Goal: Transaction & Acquisition: Book appointment/travel/reservation

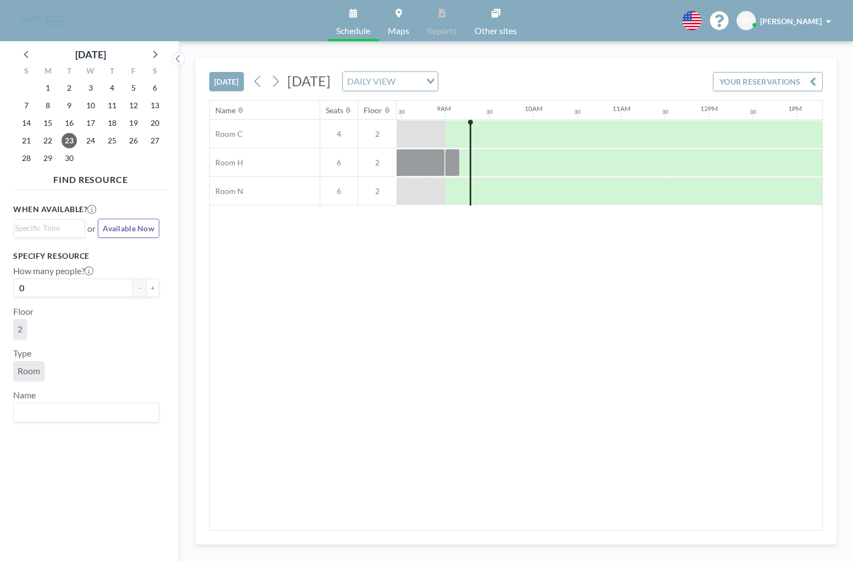
scroll to position [0, 747]
click at [153, 288] on button "+" at bounding box center [152, 287] width 13 height 19
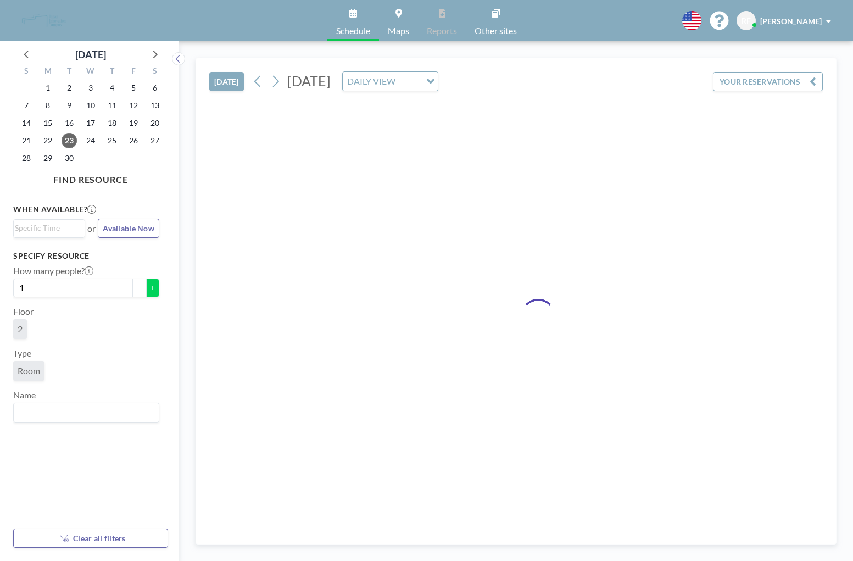
click at [153, 288] on button "+" at bounding box center [152, 287] width 13 height 19
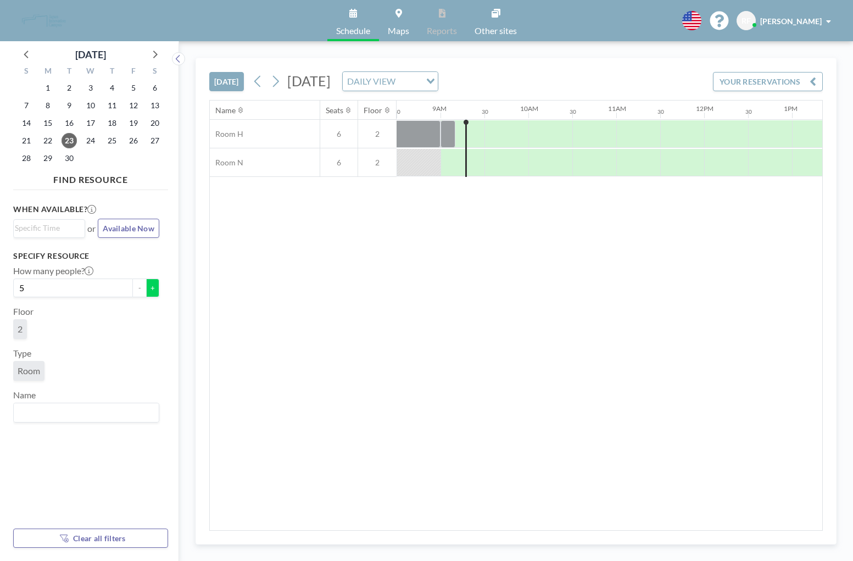
click at [153, 288] on button "+" at bounding box center [152, 287] width 13 height 19
type input "6"
click at [466, 145] on div at bounding box center [466, 148] width 2 height 57
click at [476, 137] on div at bounding box center [476, 133] width 16 height 27
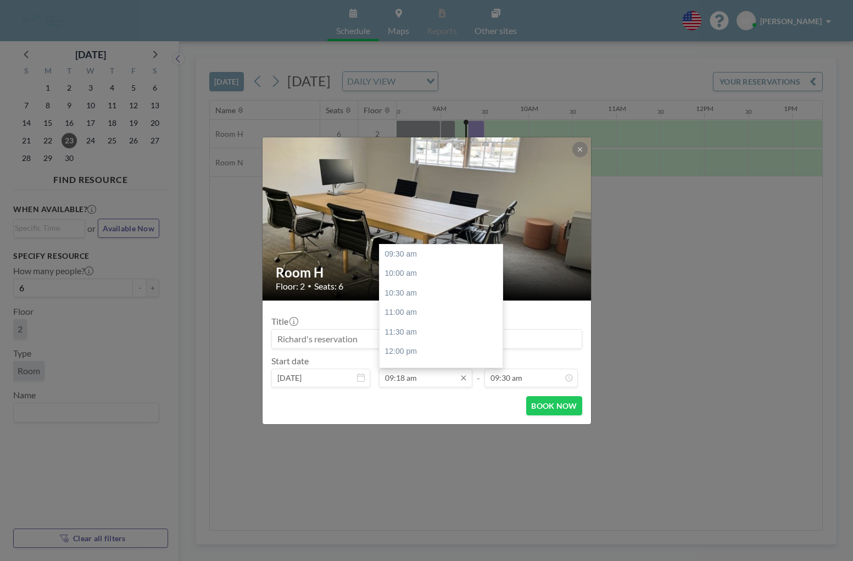
click at [440, 380] on input "09:18 am" at bounding box center [425, 378] width 93 height 19
type input "09:18 am"
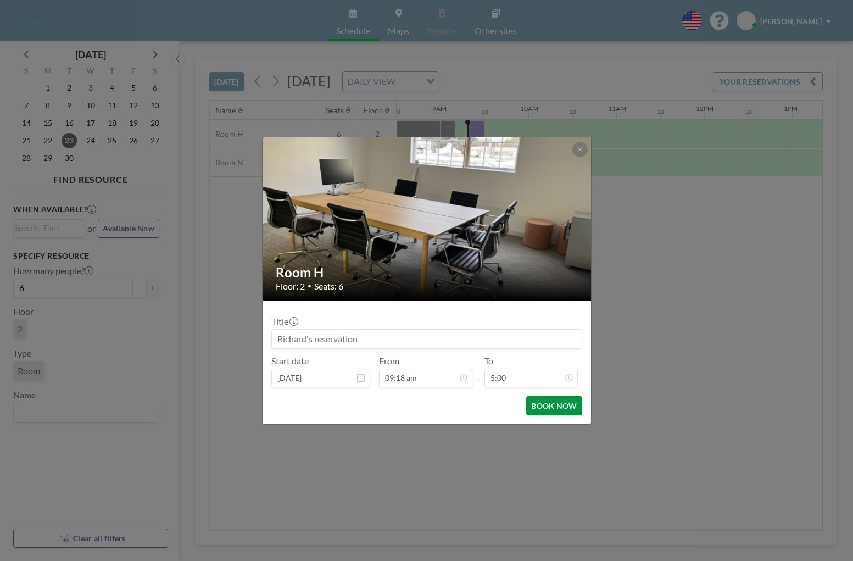
type input "09:30 am"
click at [550, 408] on button "BOOK NOW" at bounding box center [553, 405] width 55 height 19
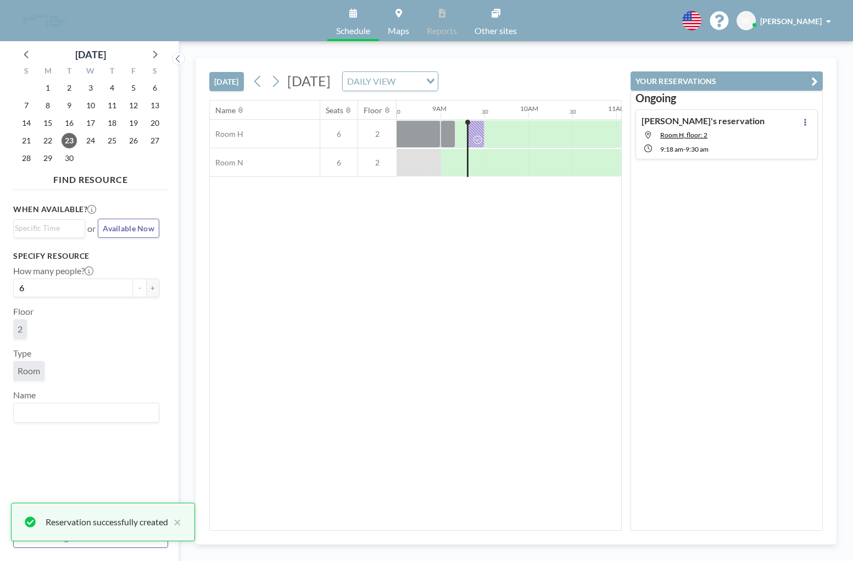
scroll to position [0, 0]
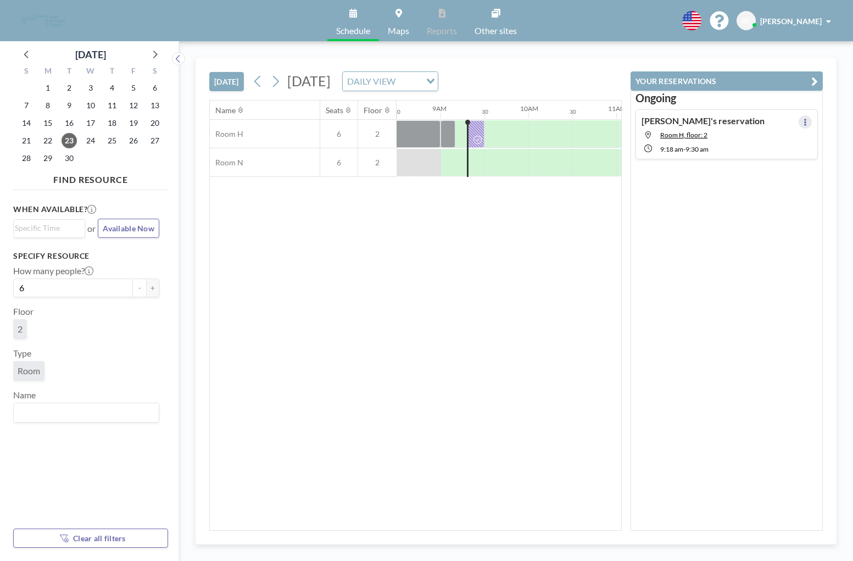
click at [807, 121] on button at bounding box center [805, 121] width 13 height 13
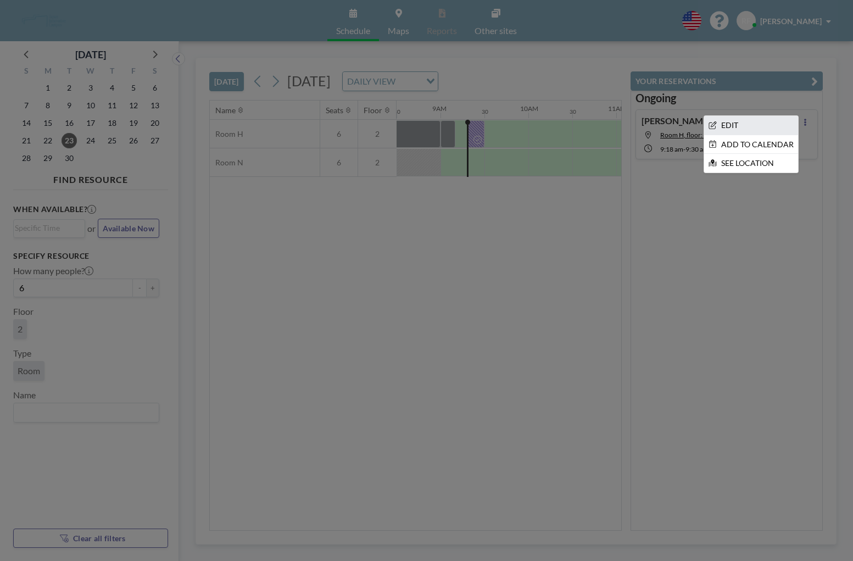
click at [763, 126] on li "EDIT" at bounding box center [751, 125] width 94 height 19
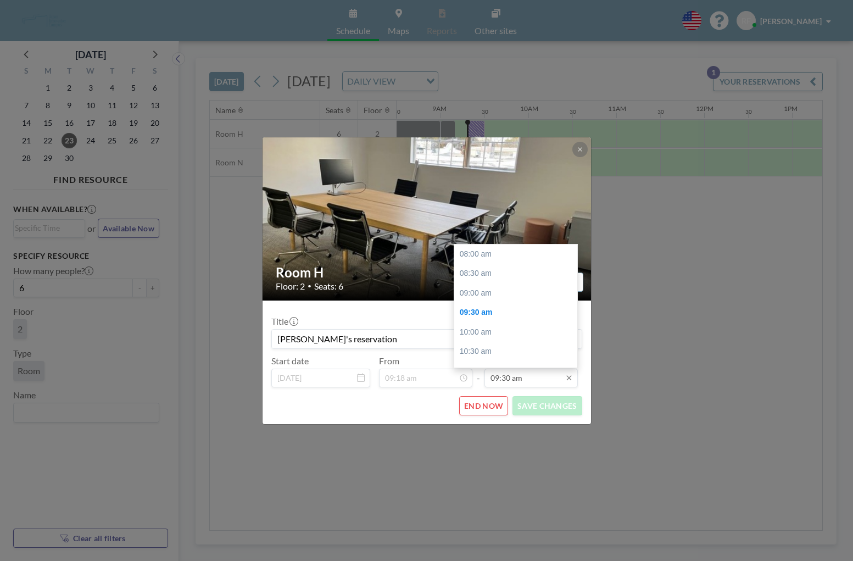
scroll to position [58, 0]
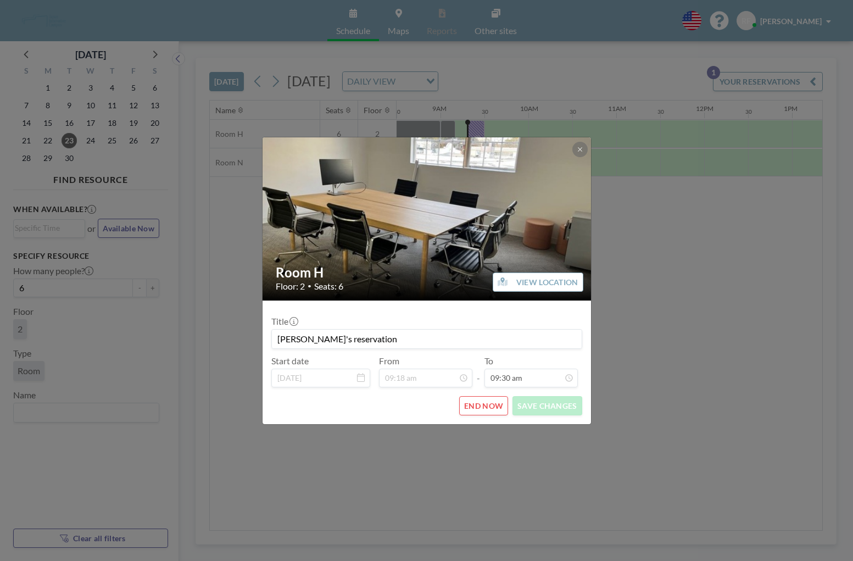
click at [482, 408] on button "END NOW" at bounding box center [483, 405] width 49 height 19
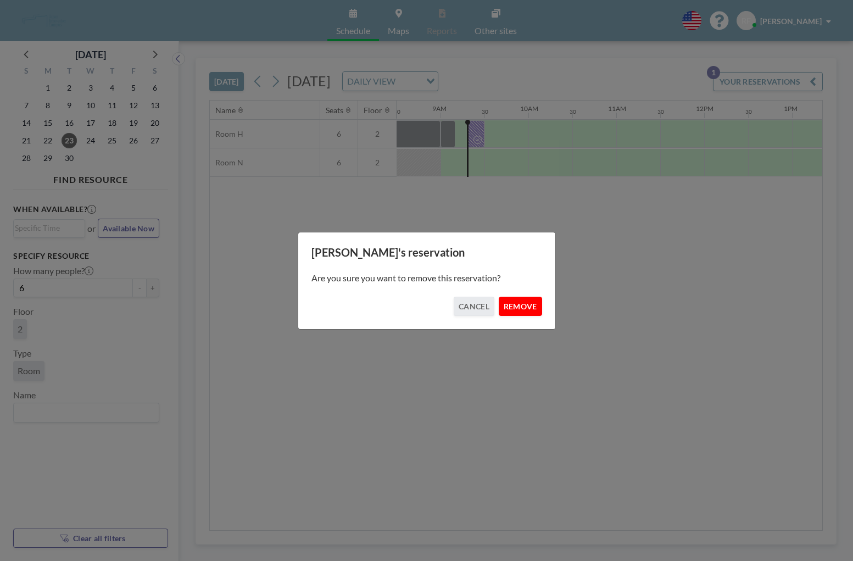
click at [518, 307] on button "REMOVE" at bounding box center [520, 306] width 43 height 19
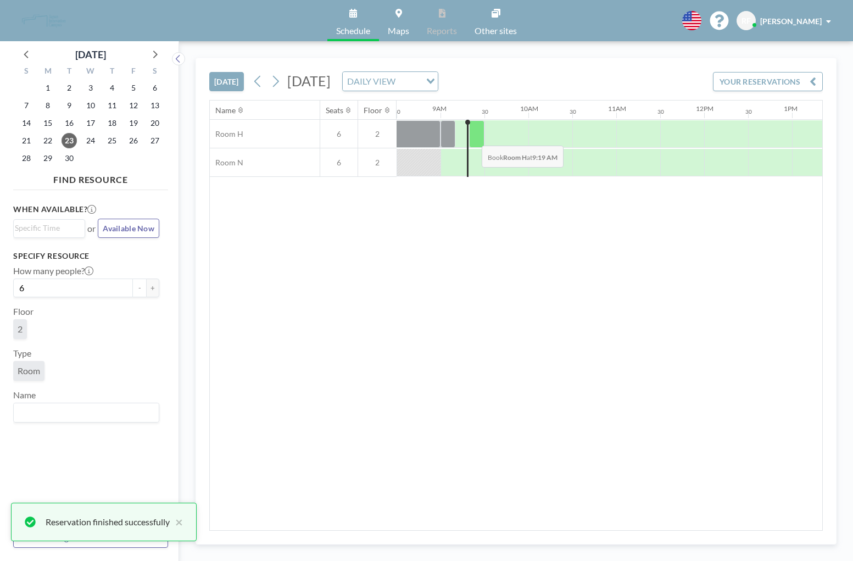
click at [473, 137] on div at bounding box center [476, 133] width 15 height 27
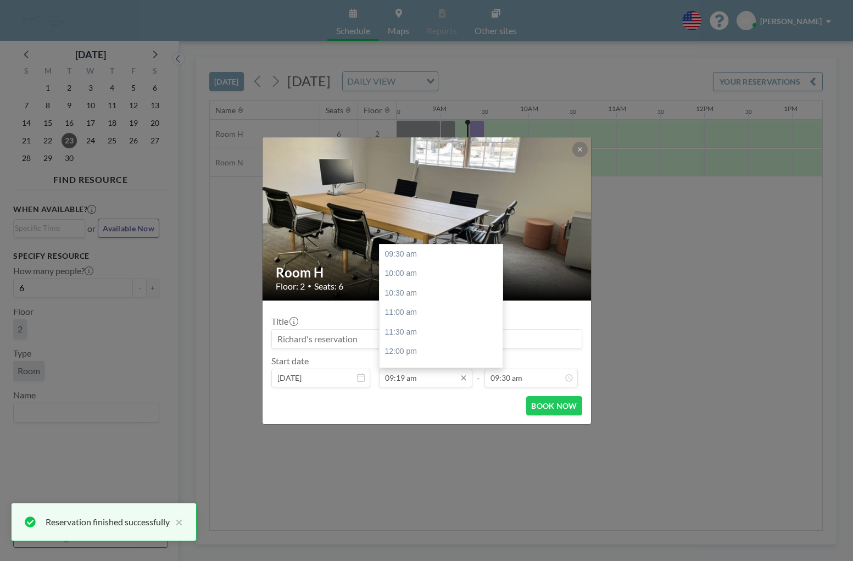
click at [426, 378] on input "09:19 am" at bounding box center [425, 378] width 93 height 19
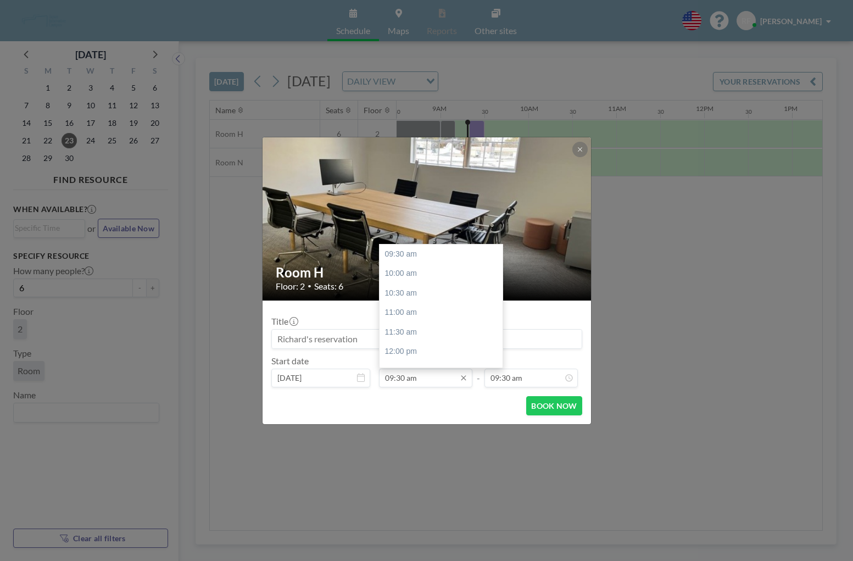
type input "09:30 am"
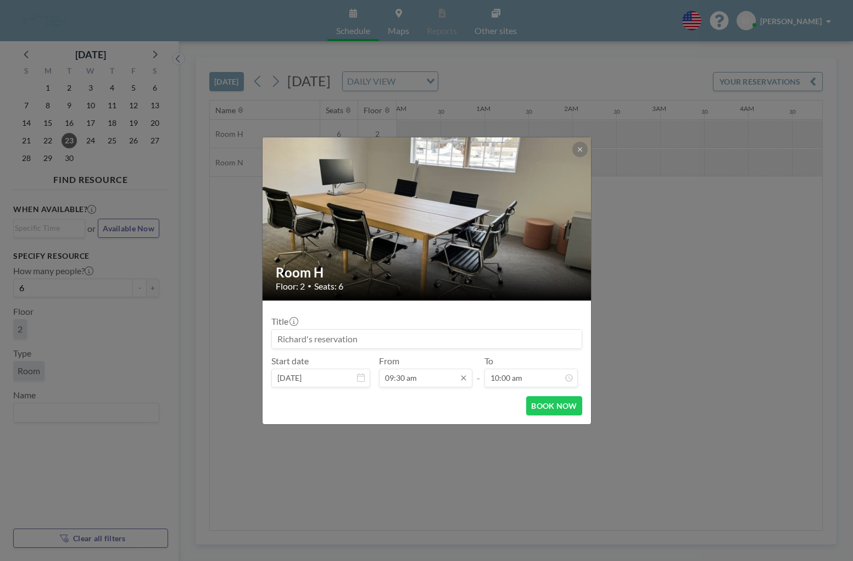
scroll to position [0, 791]
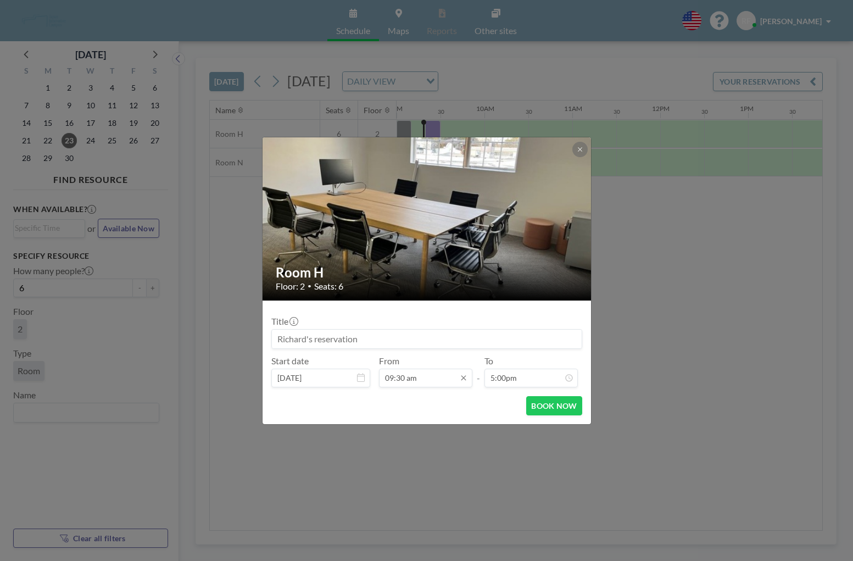
type input "10:00 am"
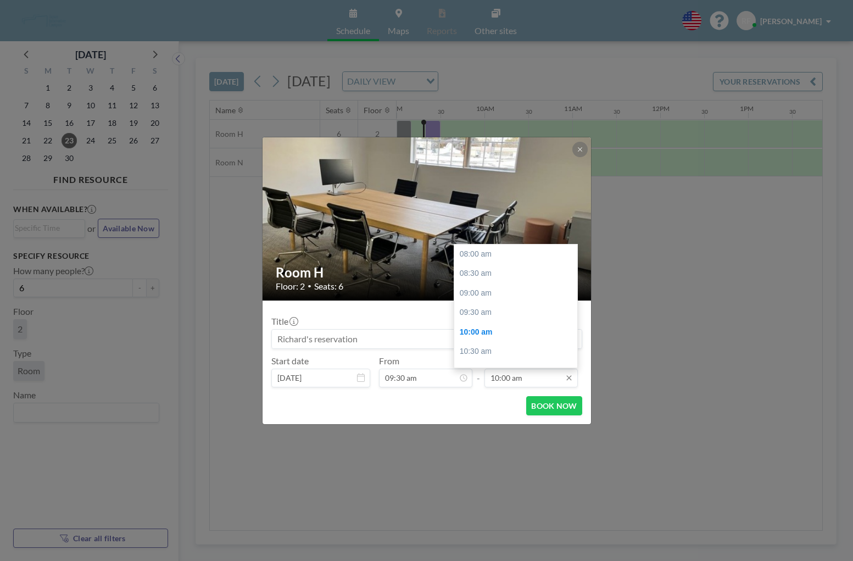
scroll to position [77, 0]
click at [510, 380] on input "10:00 am" at bounding box center [530, 378] width 93 height 19
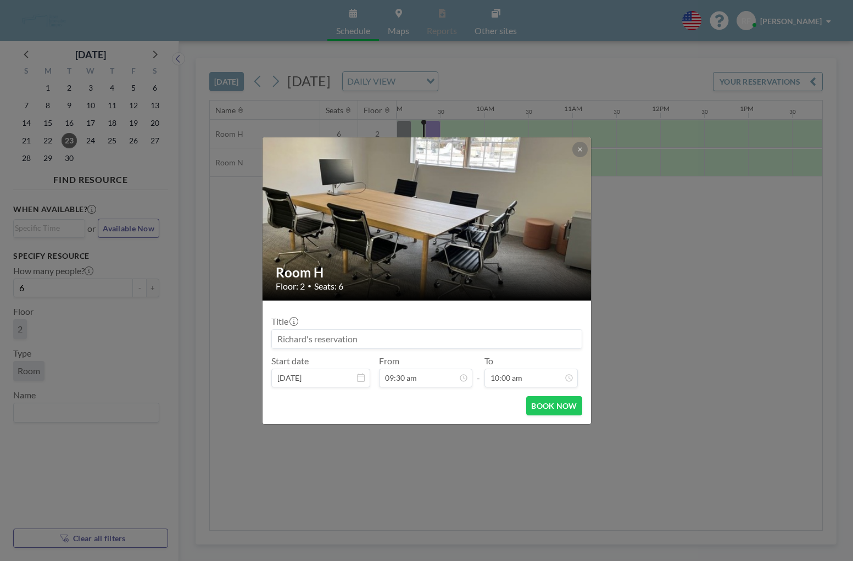
click at [470, 403] on div "BOOK NOW" at bounding box center [426, 405] width 311 height 19
click at [581, 148] on icon at bounding box center [580, 149] width 7 height 7
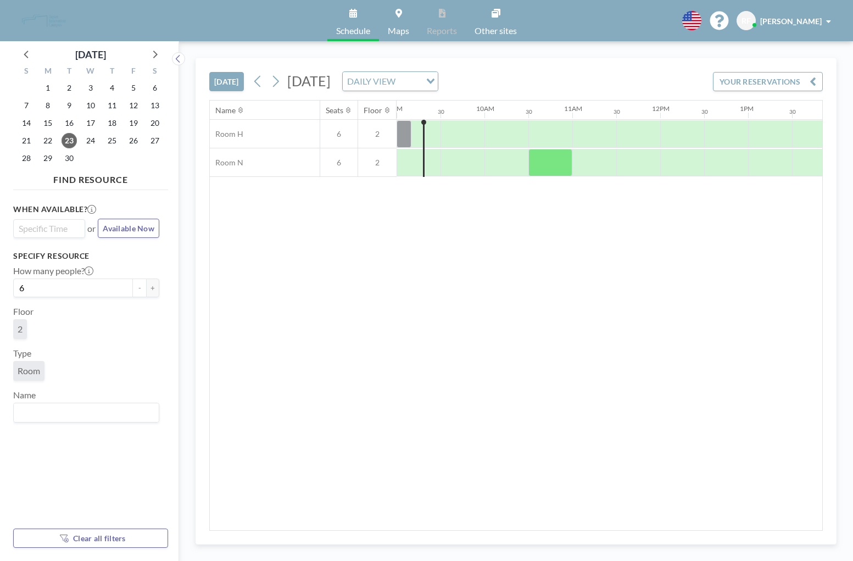
click at [44, 228] on input "Search for option" at bounding box center [47, 228] width 64 height 13
click at [34, 250] on li "9:30 am" at bounding box center [49, 248] width 70 height 18
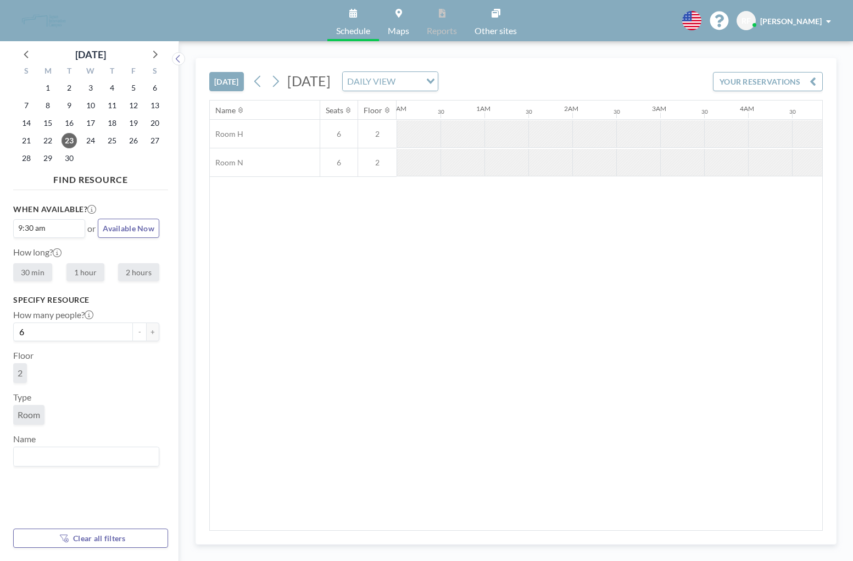
scroll to position [0, 791]
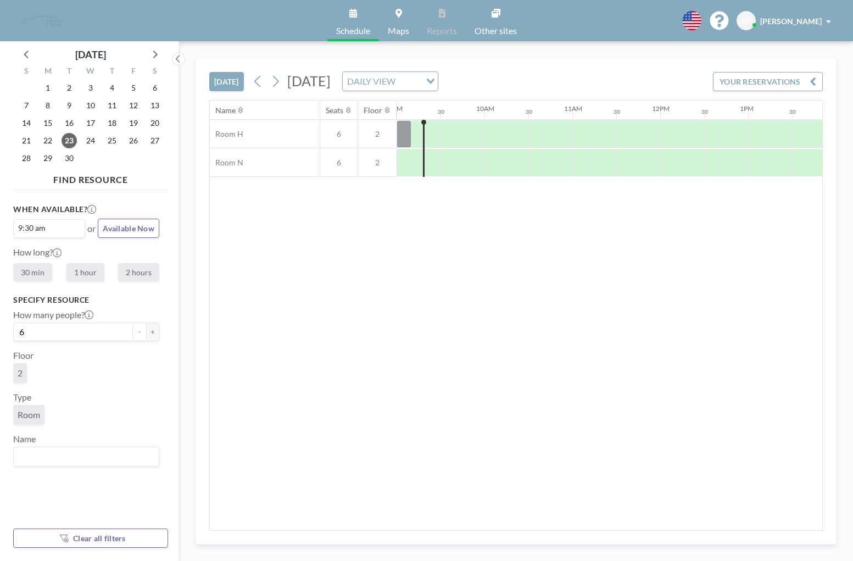
click at [142, 275] on label "2 hours" at bounding box center [138, 272] width 41 height 18
radio input "true"
click at [430, 129] on div at bounding box center [433, 133] width 15 height 27
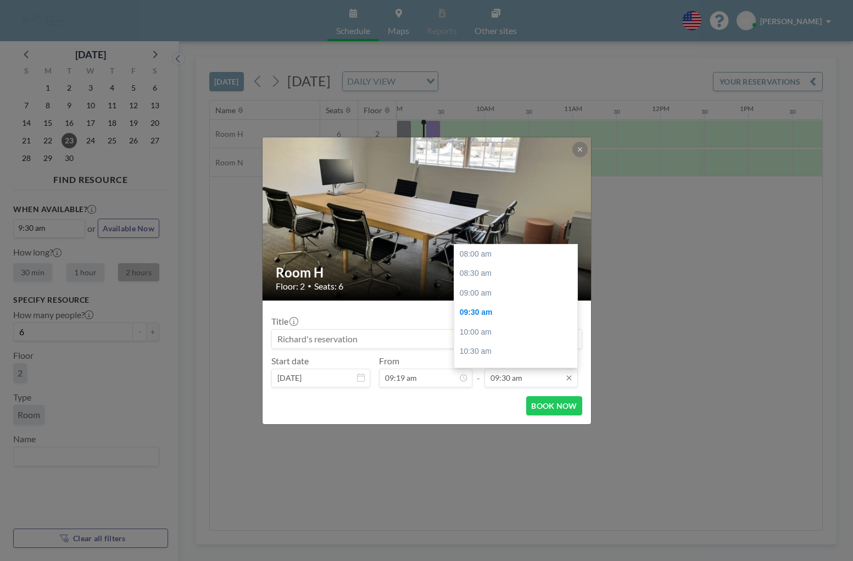
scroll to position [58, 0]
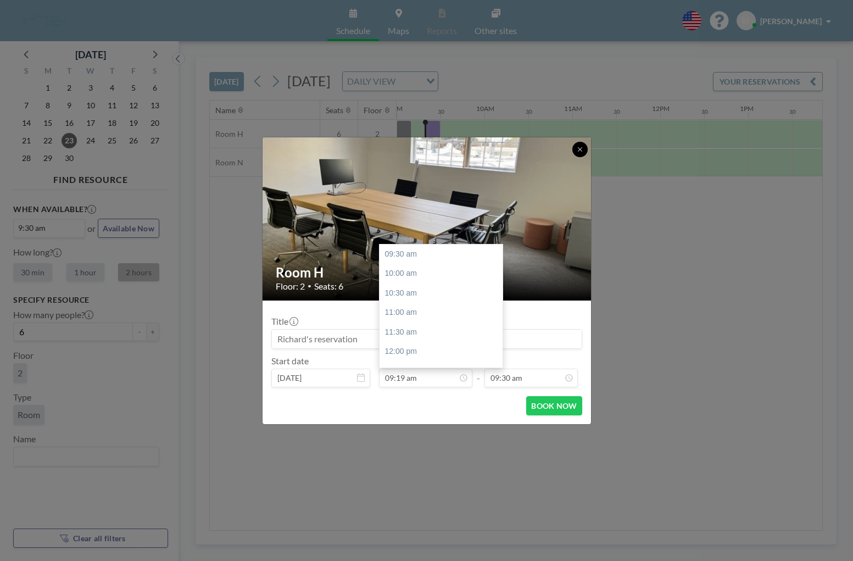
click at [578, 150] on icon at bounding box center [580, 149] width 7 height 7
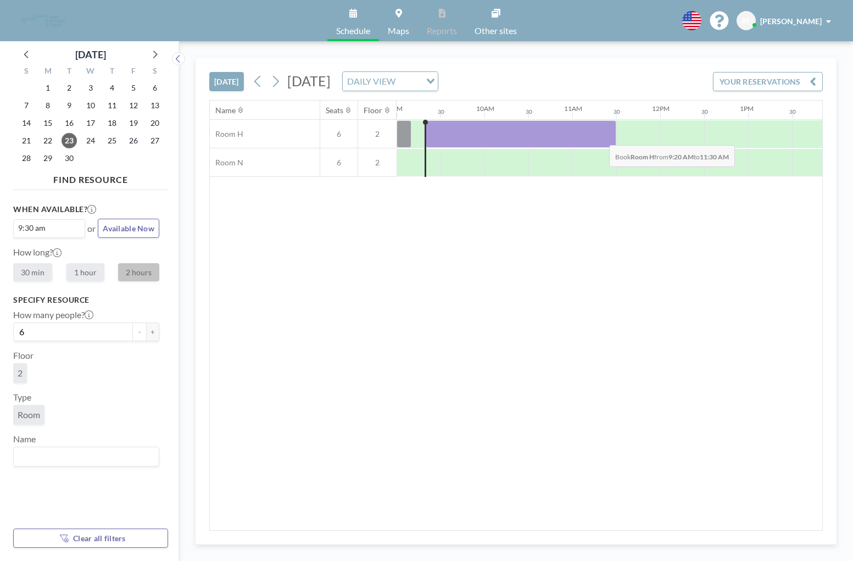
drag, startPoint x: 436, startPoint y: 137, endPoint x: 610, endPoint y: 136, distance: 174.1
click at [610, 136] on div at bounding box center [521, 133] width 191 height 27
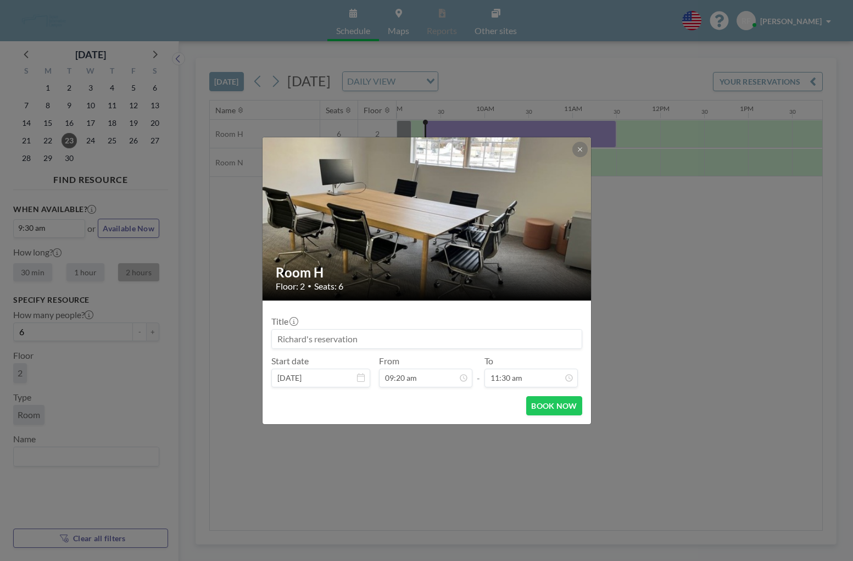
click at [622, 136] on div "Room H Floor: 2 • Seats: 6 Title Start date [DATE] From 09:20 am - To 11:30 am …" at bounding box center [426, 280] width 853 height 561
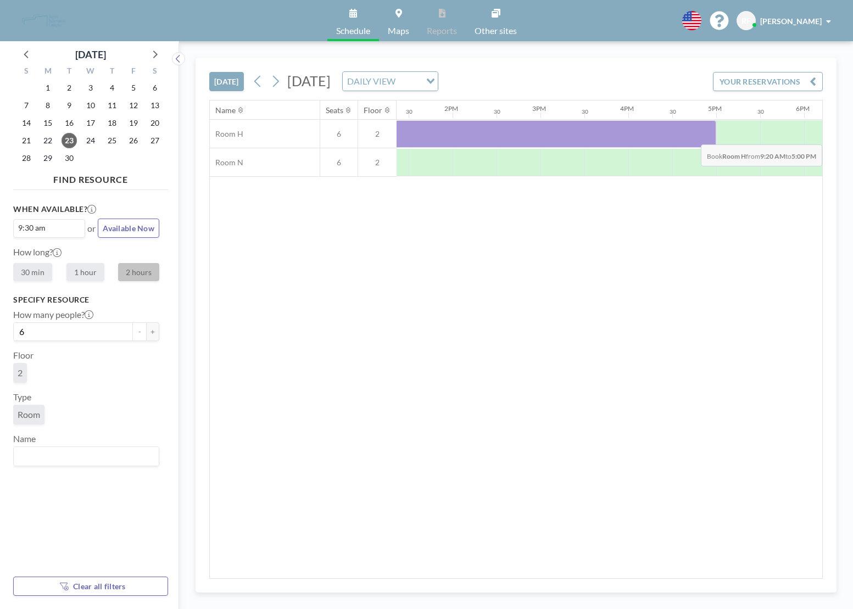
scroll to position [0, 1188]
drag, startPoint x: 509, startPoint y: 141, endPoint x: 680, endPoint y: 130, distance: 171.2
click at [680, 130] on div at bounding box center [365, 133] width 673 height 27
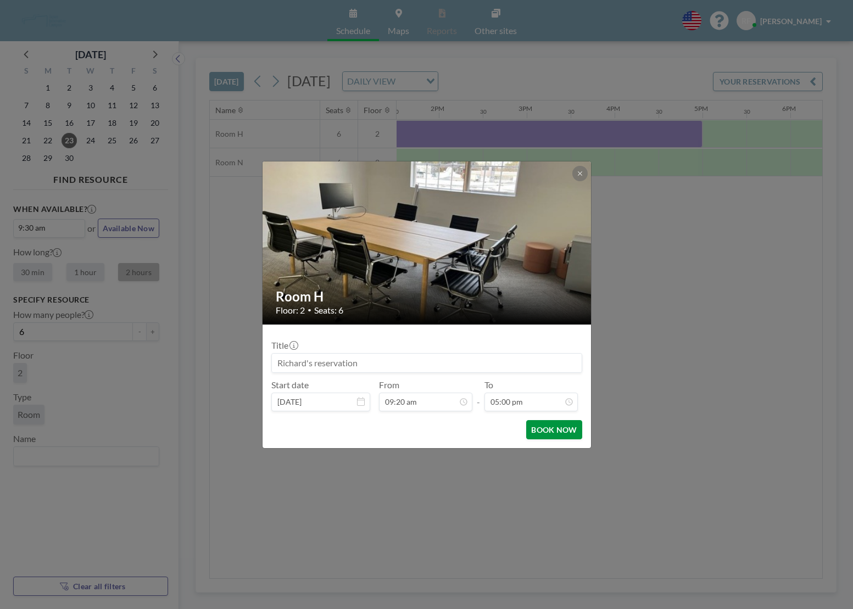
scroll to position [319, 0]
click at [539, 433] on button "BOOK NOW" at bounding box center [553, 429] width 55 height 19
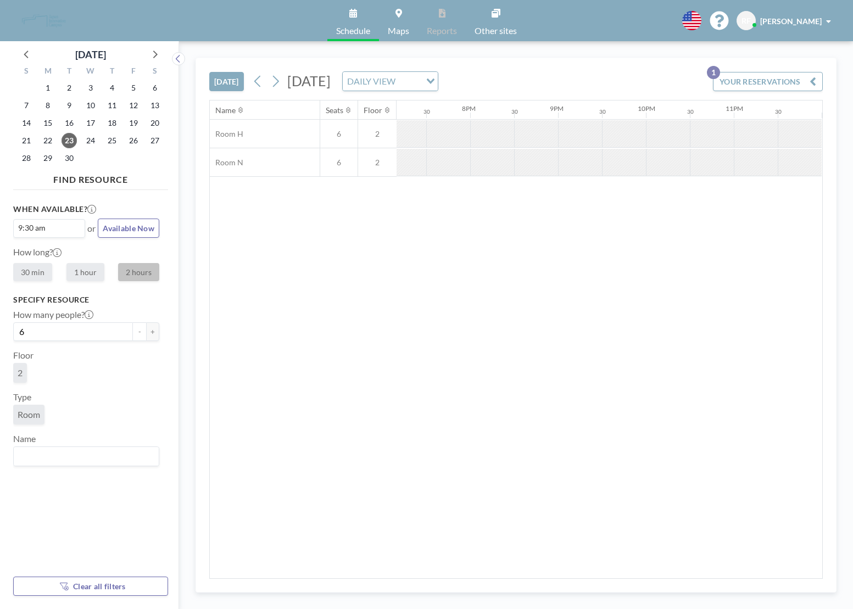
scroll to position [0, 1684]
click at [420, 81] on input "Search for option" at bounding box center [409, 81] width 21 height 14
click at [531, 116] on li "WEEKLY VIEW" at bounding box center [525, 117] width 94 height 16
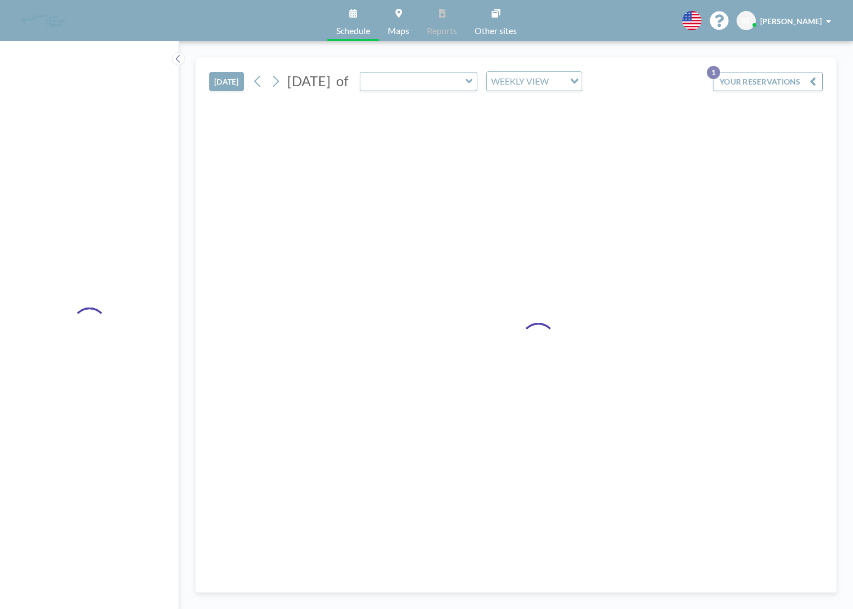
type input "Room C"
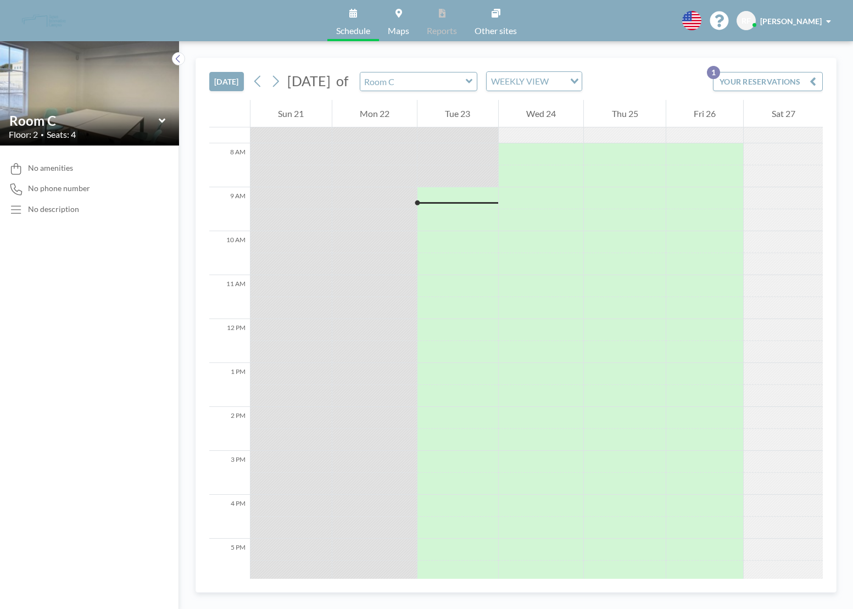
scroll to position [339, 0]
click at [785, 78] on button "YOUR RESERVATIONS 1" at bounding box center [768, 81] width 110 height 19
